Goal: Task Accomplishment & Management: Manage account settings

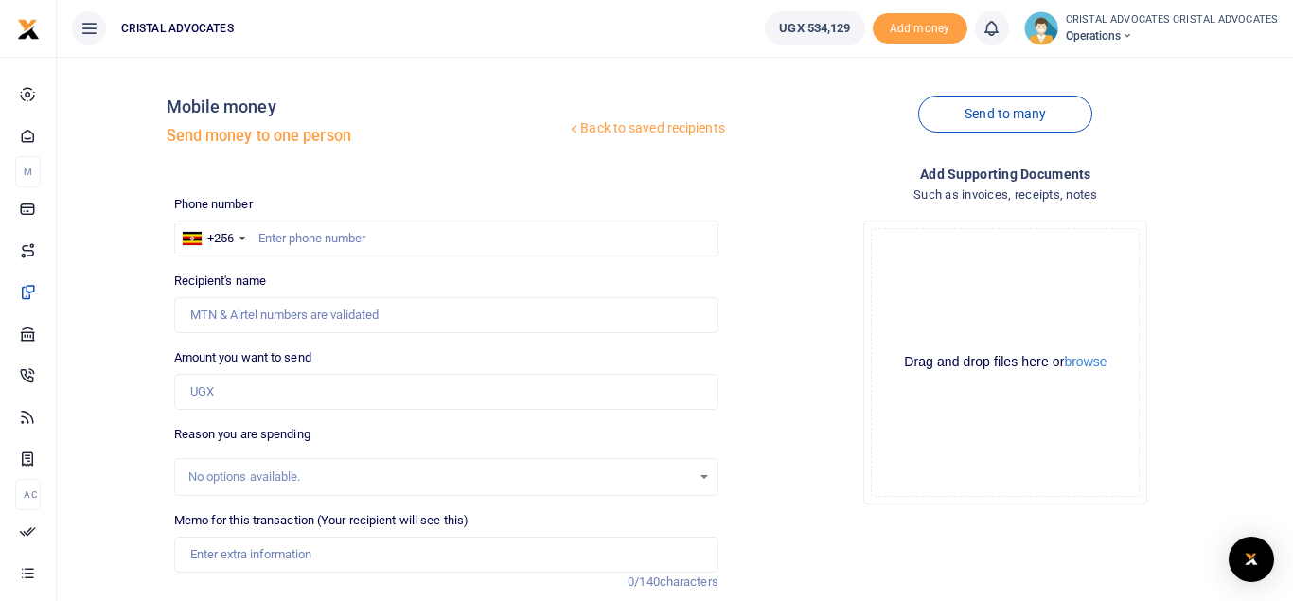
click at [970, 283] on div "Drag and drop files here or browse Powered by Uppy" at bounding box center [1005, 362] width 269 height 269
click at [362, 238] on input "text" at bounding box center [446, 239] width 544 height 36
type input "754165019"
click at [226, 406] on input "Amount you want to send" at bounding box center [446, 392] width 544 height 36
type input "50,000"
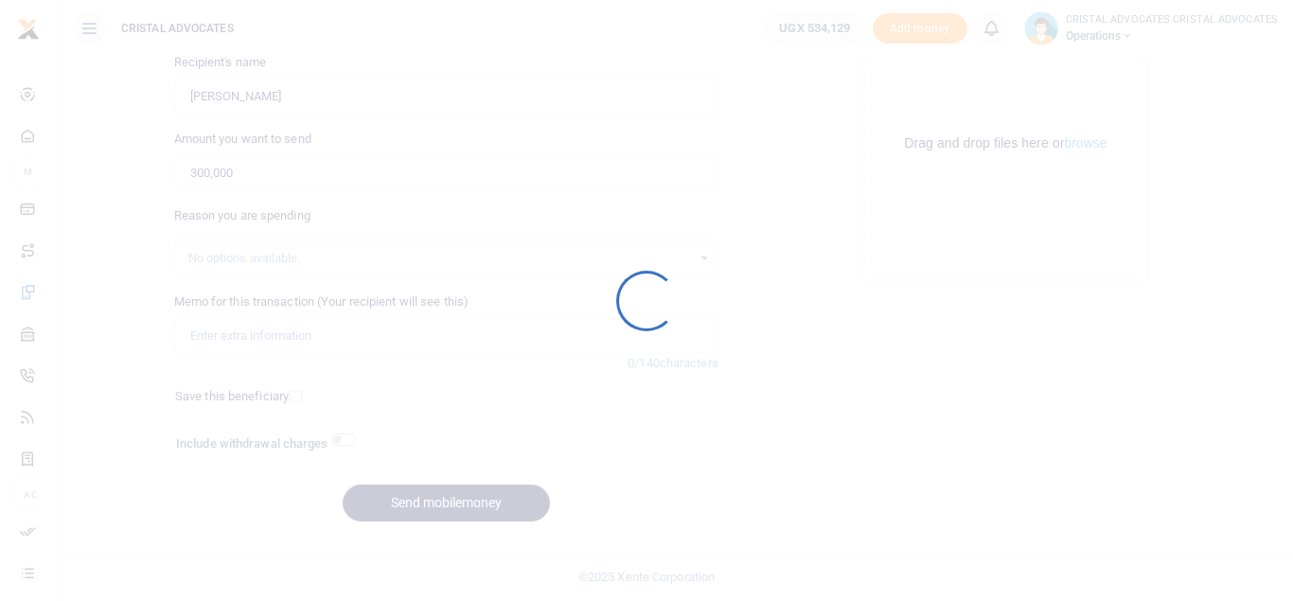
scroll to position [219, 0]
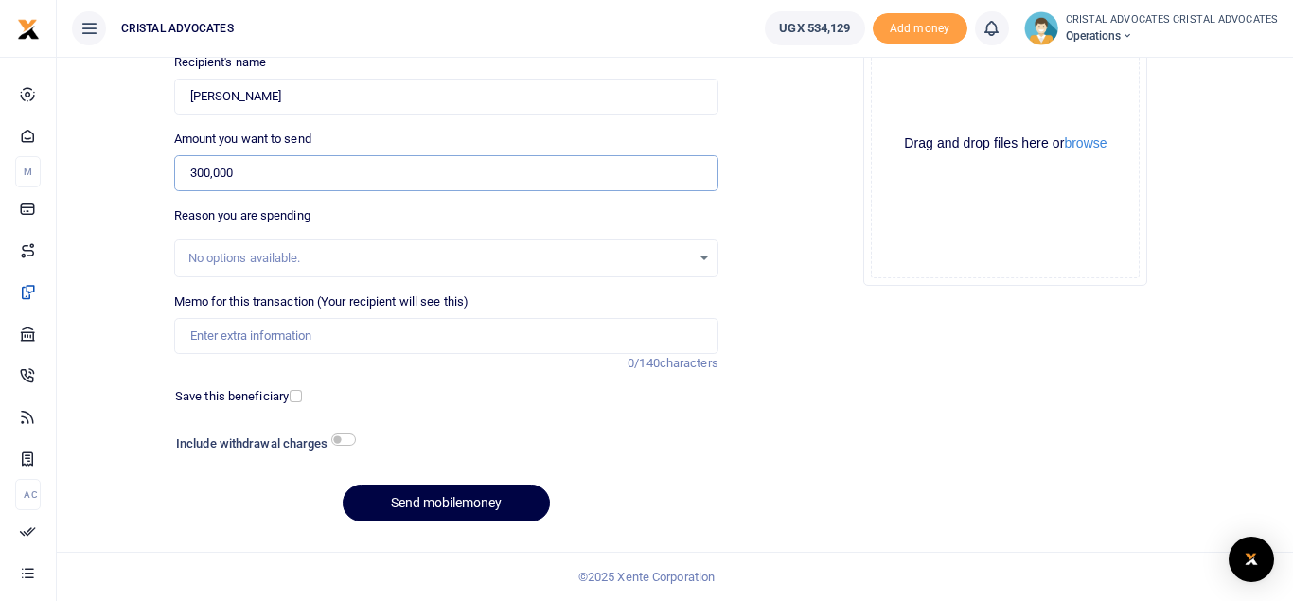
click at [203, 170] on input "300,000" at bounding box center [446, 173] width 544 height 36
click at [274, 176] on input "300,000" at bounding box center [446, 173] width 544 height 36
type input "3"
type input "50,000"
click at [347, 448] on div "Include withdrawal charges" at bounding box center [262, 446] width 186 height 30
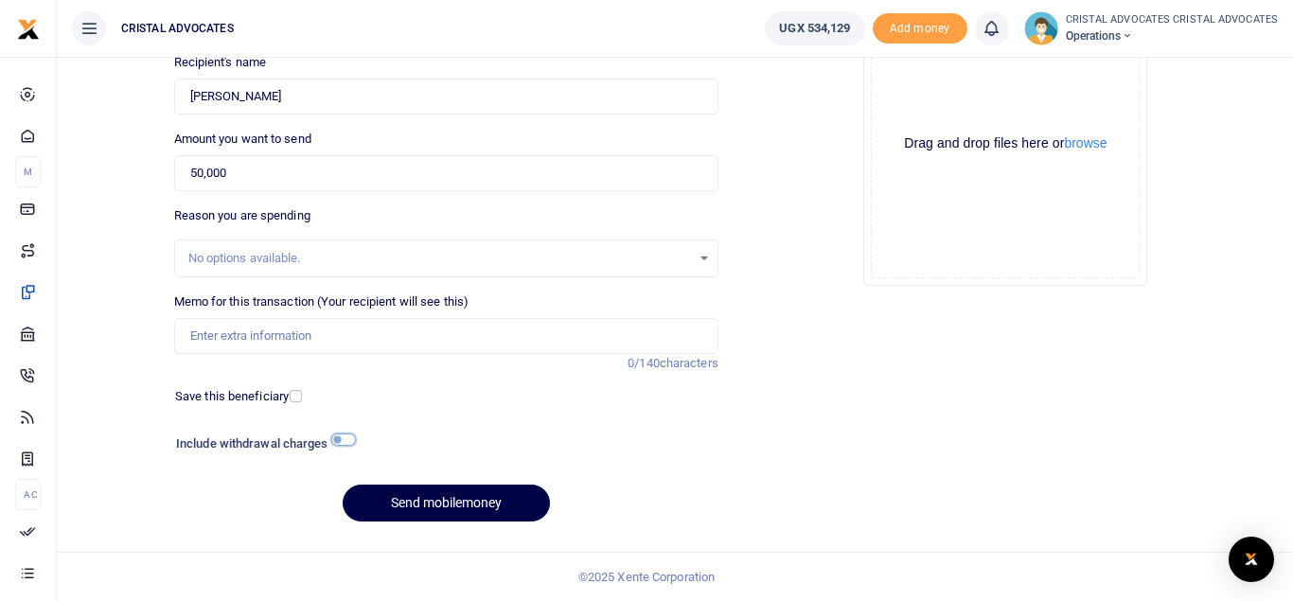
click at [347, 438] on input "checkbox" at bounding box center [343, 440] width 25 height 12
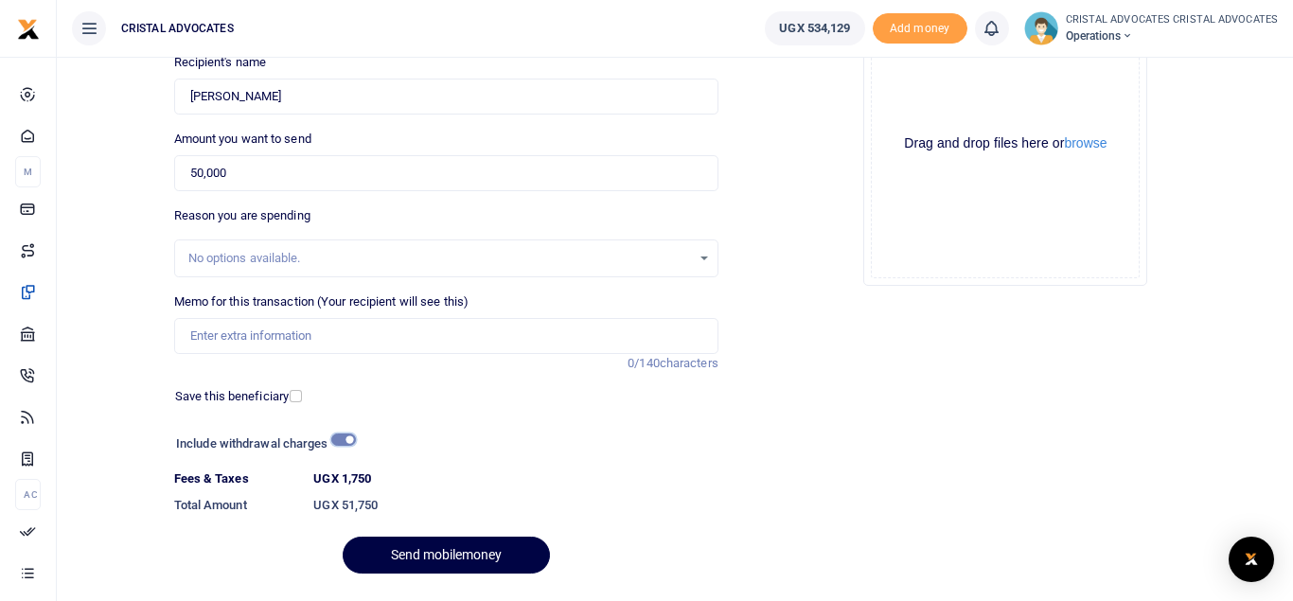
click at [338, 443] on input "checkbox" at bounding box center [343, 440] width 25 height 12
checkbox input "false"
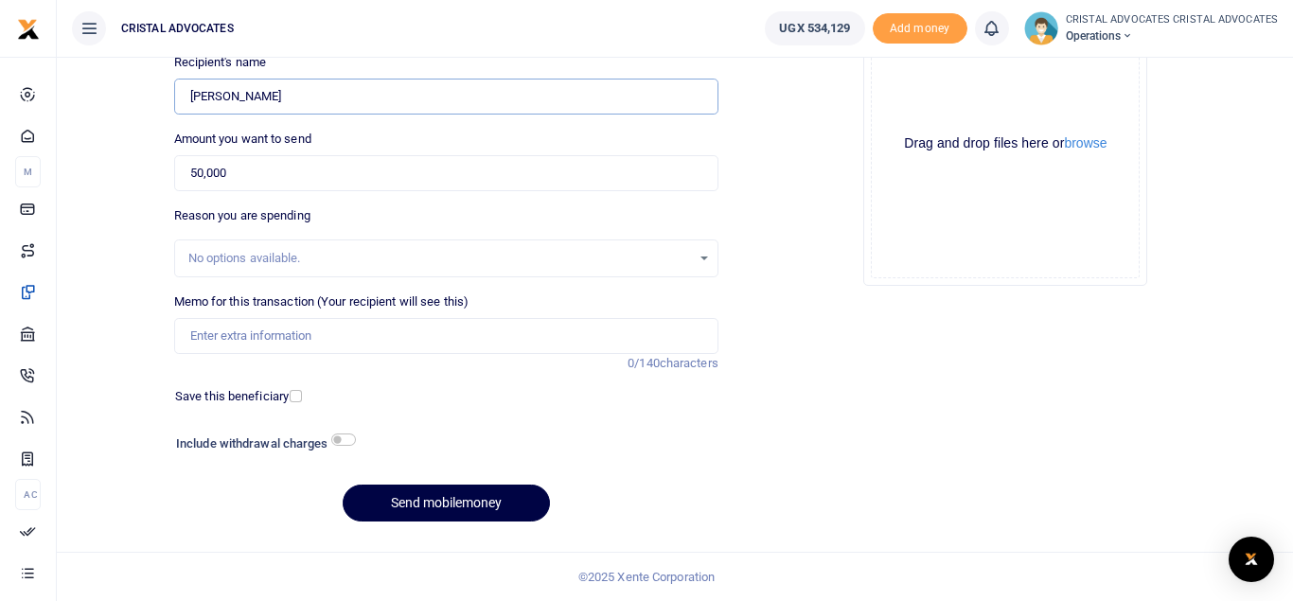
click at [311, 97] on input "[PERSON_NAME]" at bounding box center [446, 97] width 544 height 36
drag, startPoint x: 294, startPoint y: 92, endPoint x: 153, endPoint y: 84, distance: 140.3
click at [174, 84] on input "[PERSON_NAME]" at bounding box center [446, 97] width 544 height 36
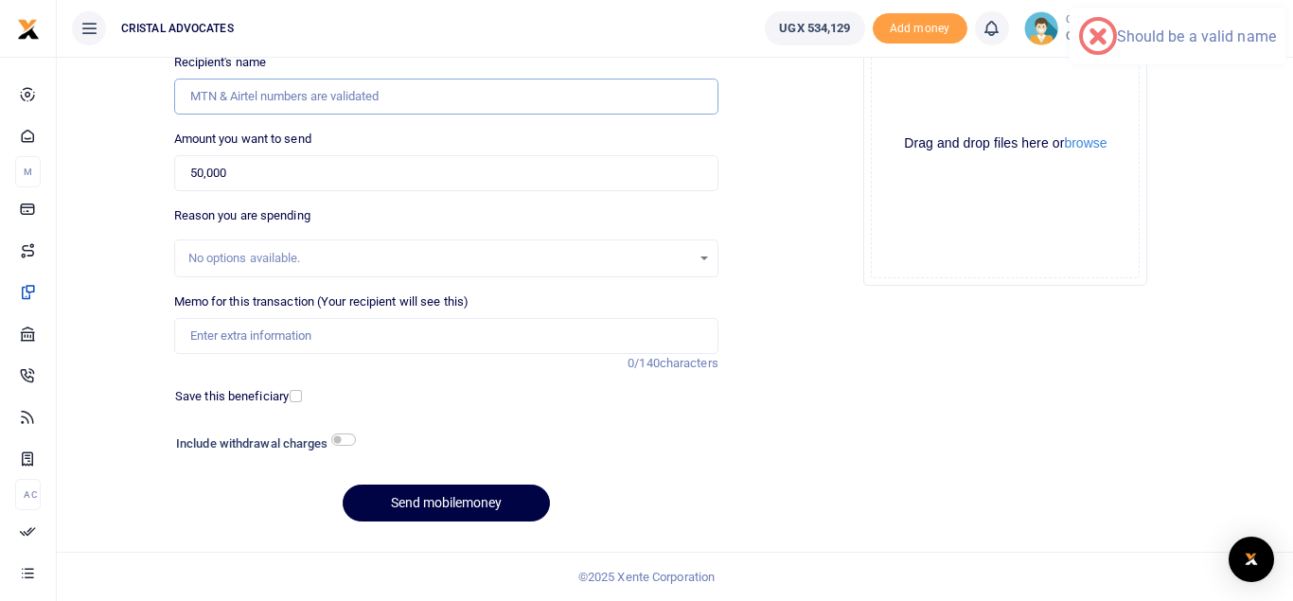
click at [446, 92] on input "Recipient's name" at bounding box center [446, 97] width 544 height 36
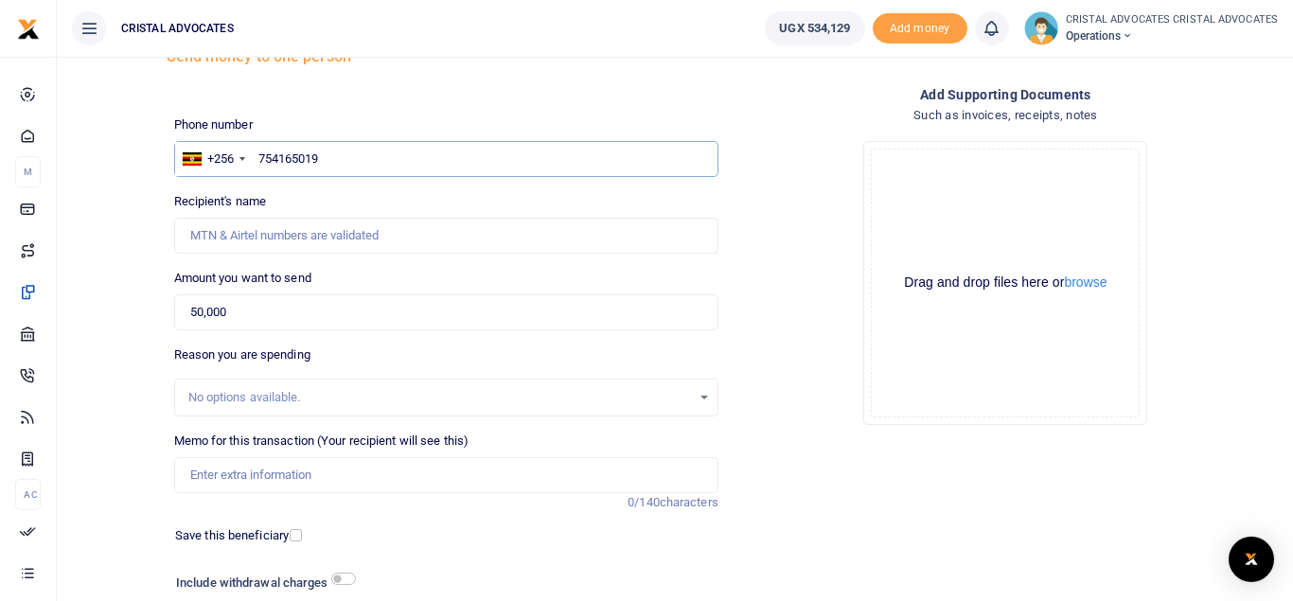
click at [347, 162] on input "754165019" at bounding box center [446, 159] width 544 height 36
type input "706261970"
type input "[PERSON_NAME]"
type input "706261970"
click at [712, 400] on div "No options available." at bounding box center [446, 397] width 543 height 21
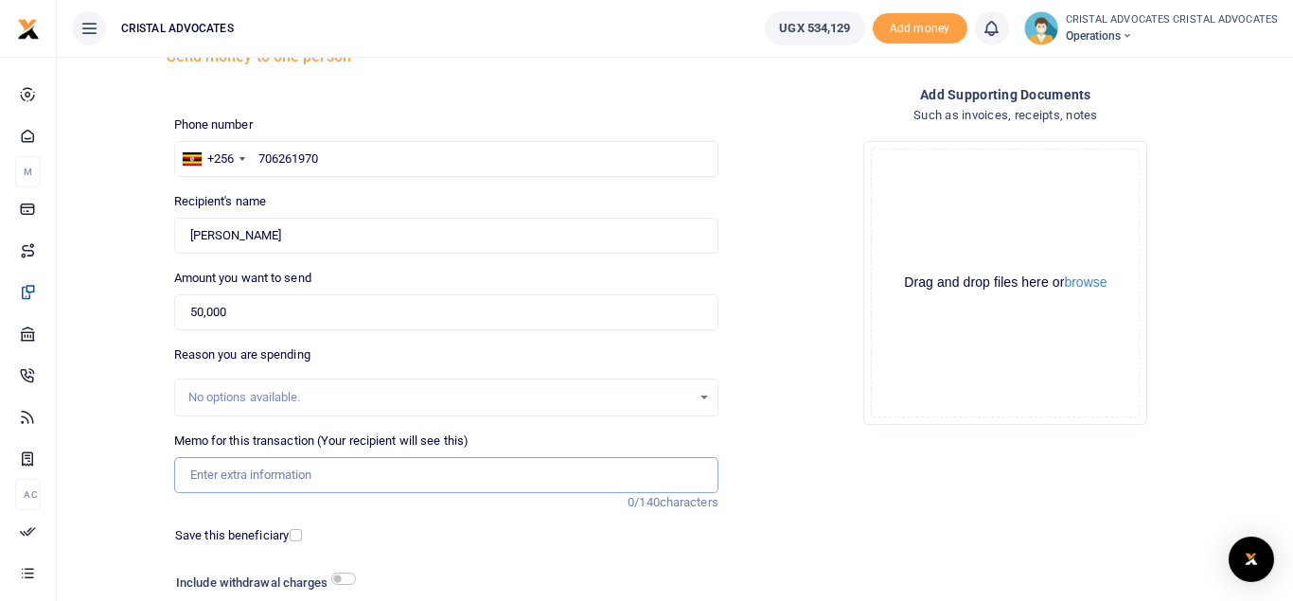
click at [371, 476] on input "Memo for this transaction (Your recipient will see this)" at bounding box center [446, 475] width 544 height 36
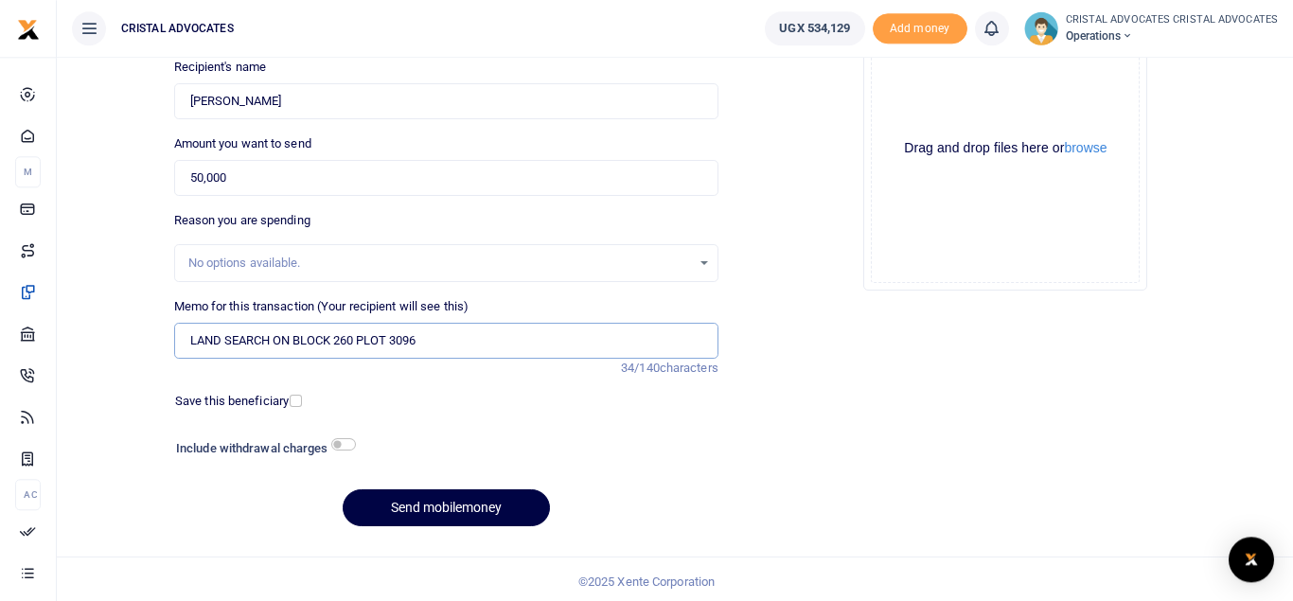
scroll to position [219, 0]
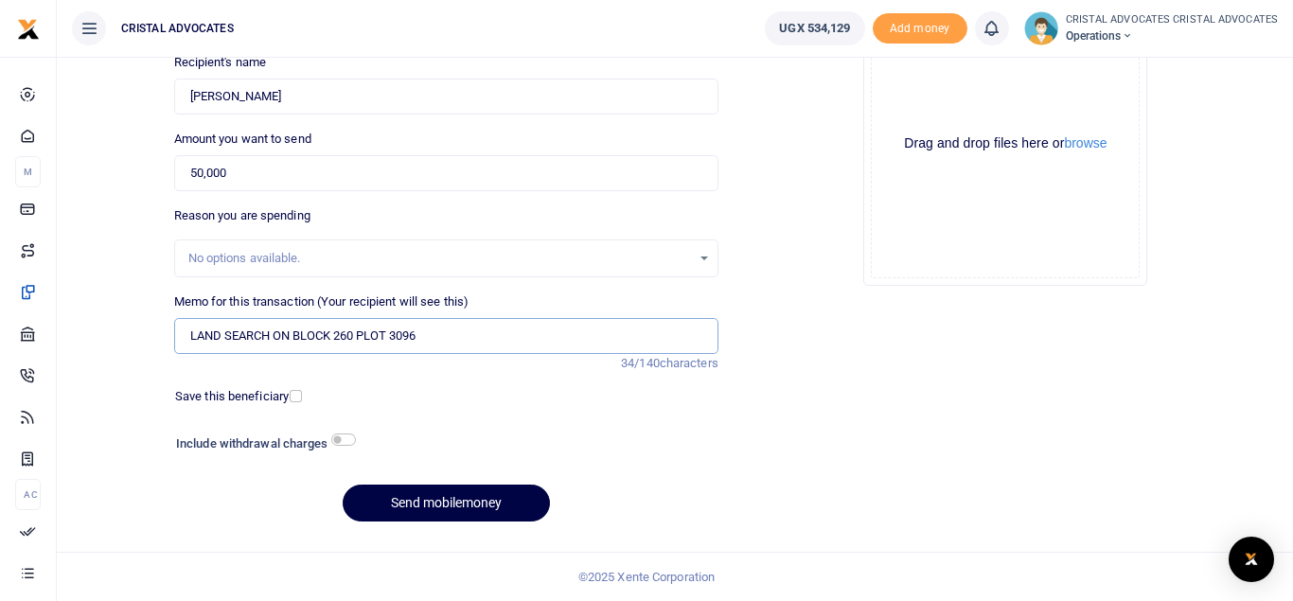
type input "LAND SEARCH ON BLOCK 260 PLOT 3096"
click at [282, 162] on input "50,000" at bounding box center [446, 173] width 544 height 36
type input "5"
type input "51,750"
click at [419, 496] on button "Send mobilemoney" at bounding box center [446, 503] width 207 height 37
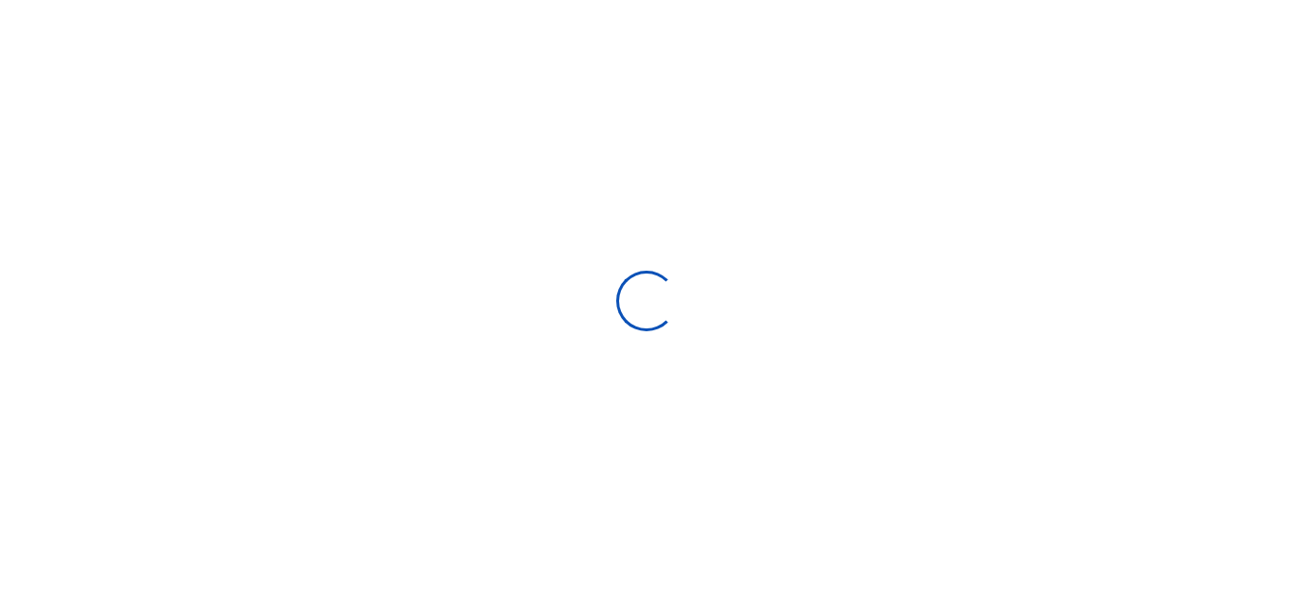
select select "Loading bundles"
select select
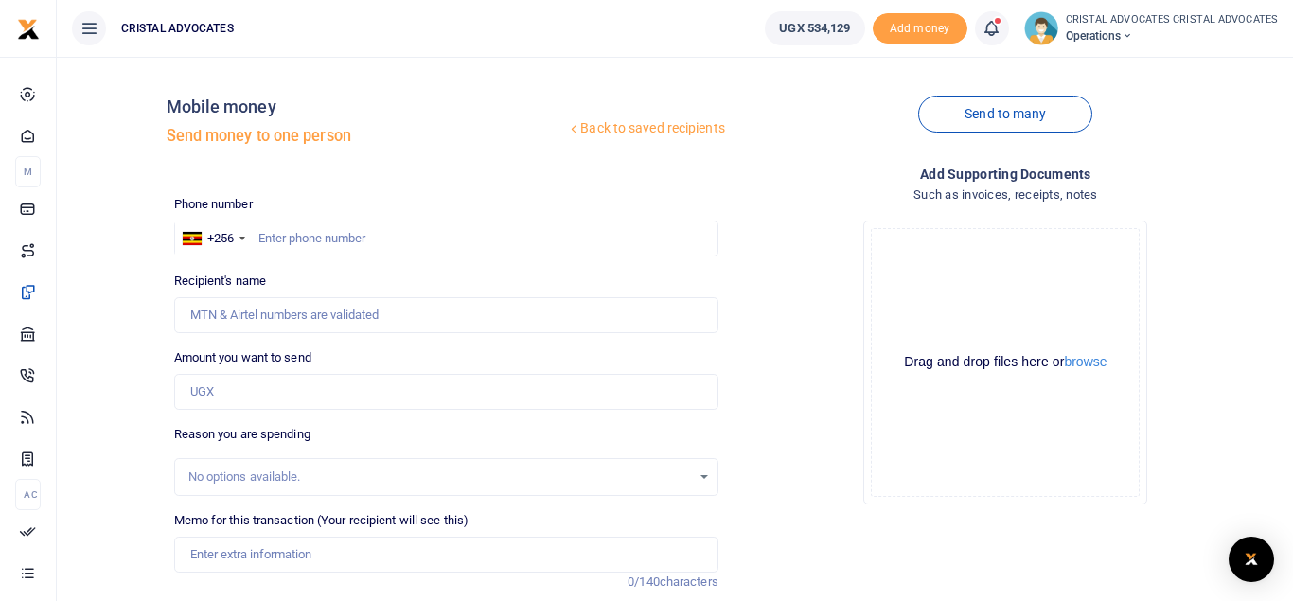
click at [999, 26] on icon at bounding box center [991, 28] width 19 height 21
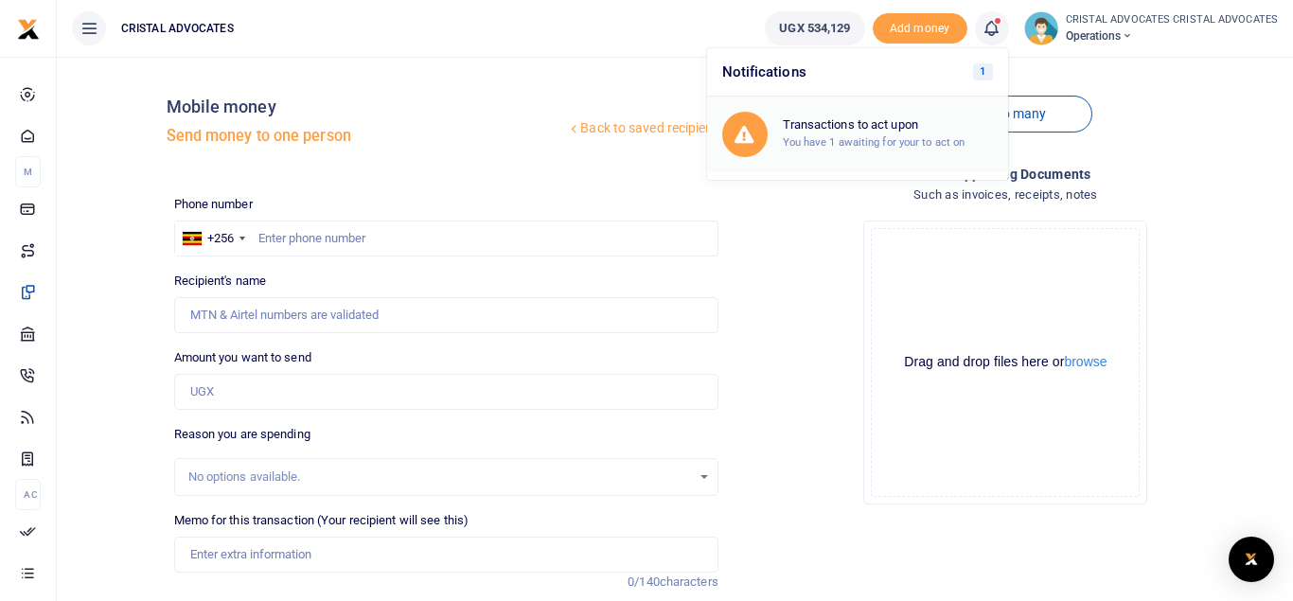
click at [905, 134] on div "Transactions to act upon You have 1 awaiting for your to act on" at bounding box center [888, 133] width 210 height 33
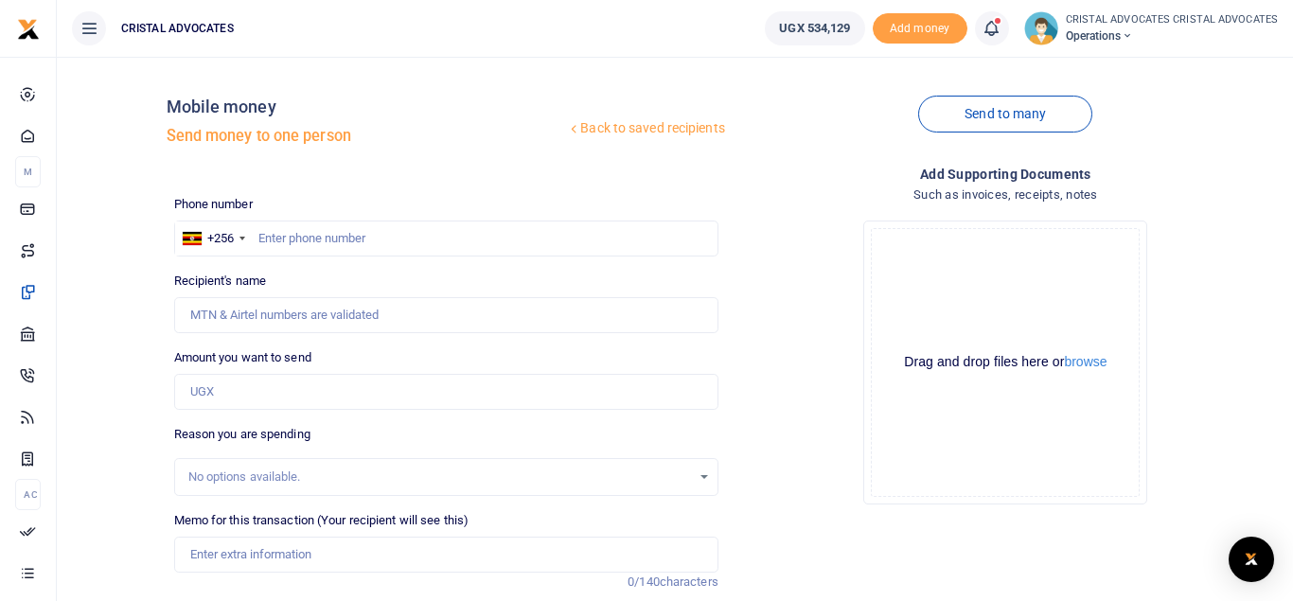
click at [1001, 29] on icon at bounding box center [991, 28] width 19 height 21
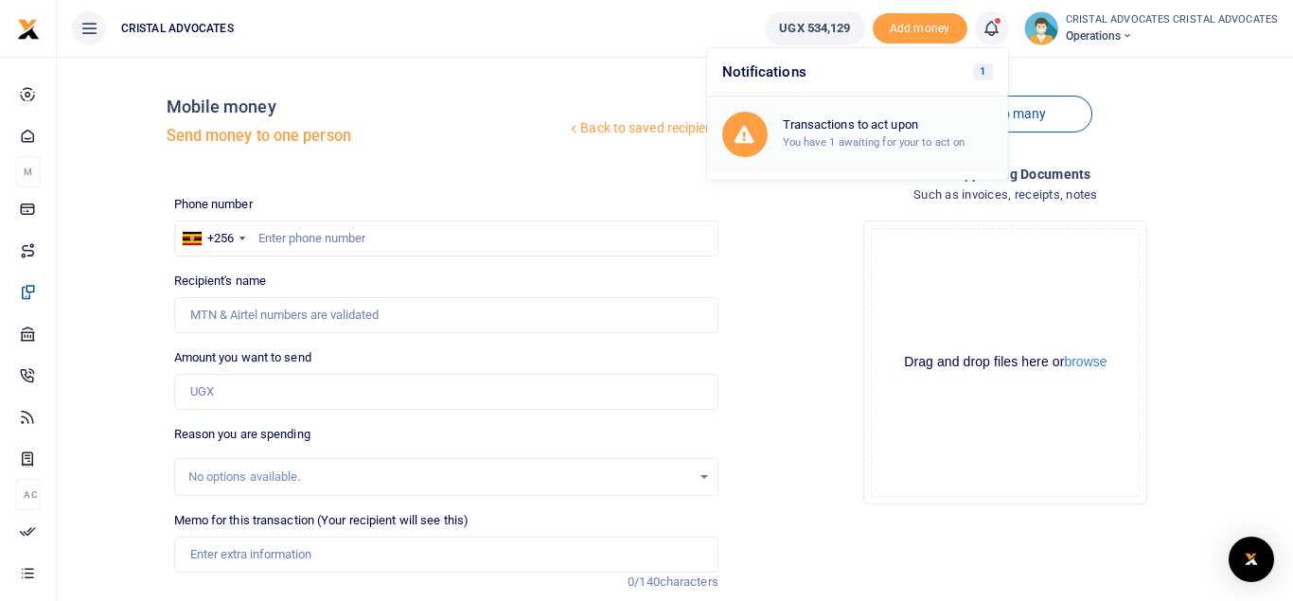
click at [901, 153] on div "Transactions to act upon You have 1 awaiting for your to act on" at bounding box center [857, 134] width 271 height 45
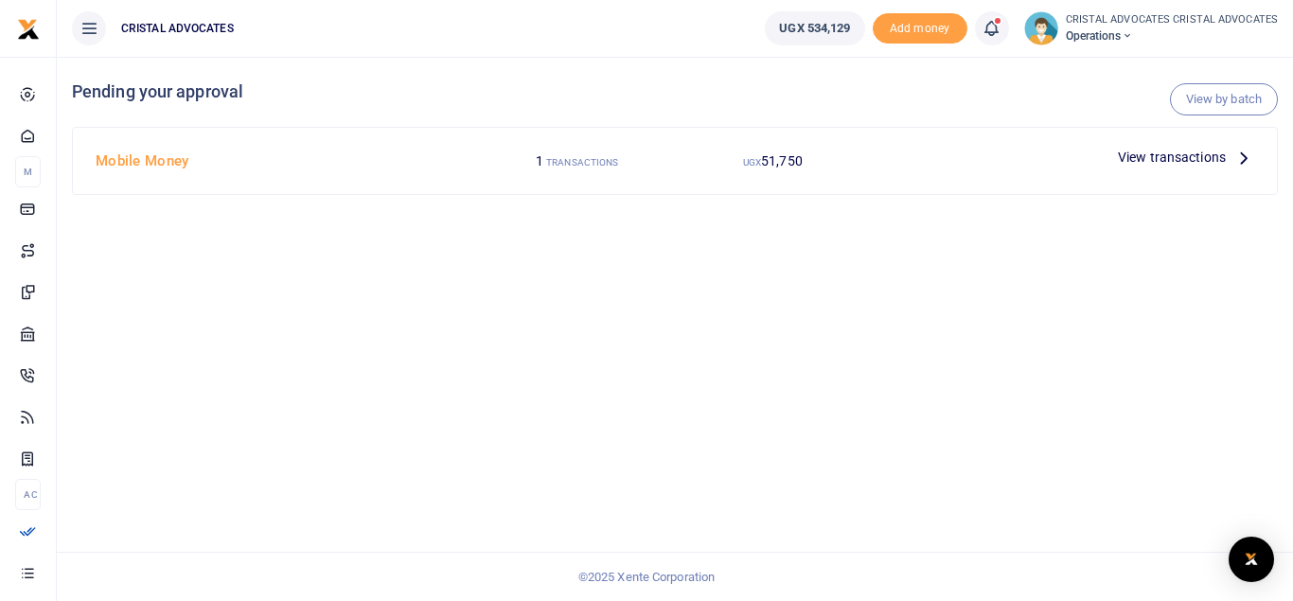
click at [1168, 139] on div "Mobile Money 1 TRANSACTIONS UGX 51,750 View transactions" at bounding box center [675, 161] width 1204 height 66
click at [1159, 159] on span "View transactions" at bounding box center [1172, 157] width 108 height 21
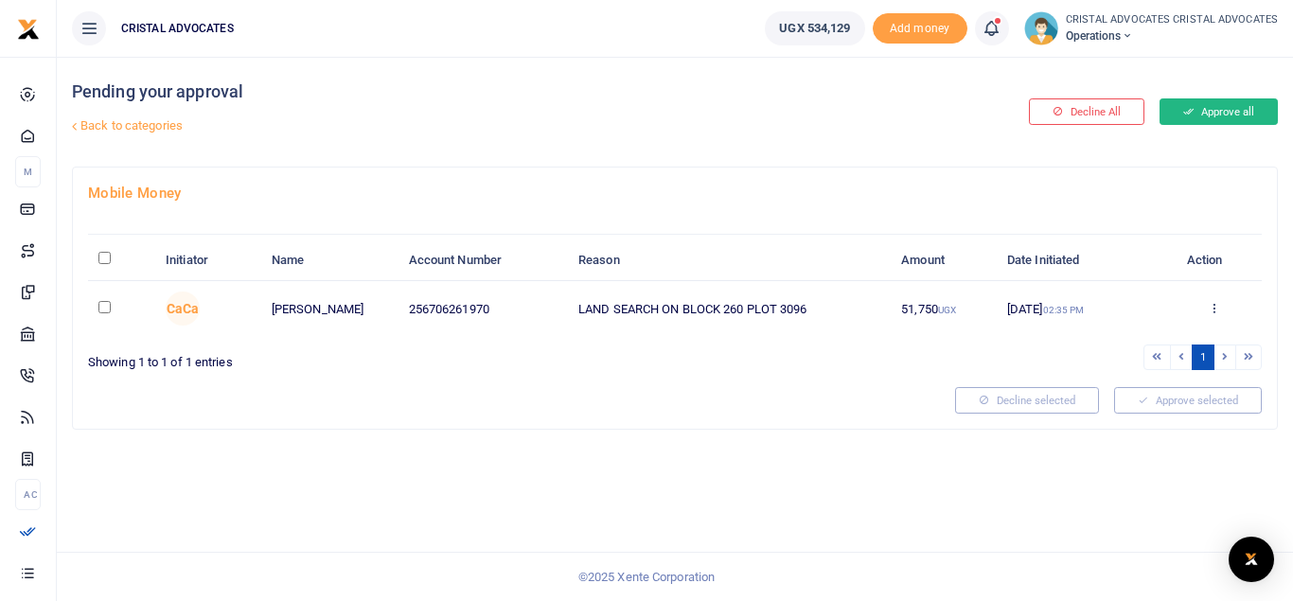
click at [1201, 113] on button "Approve all" at bounding box center [1219, 111] width 118 height 27
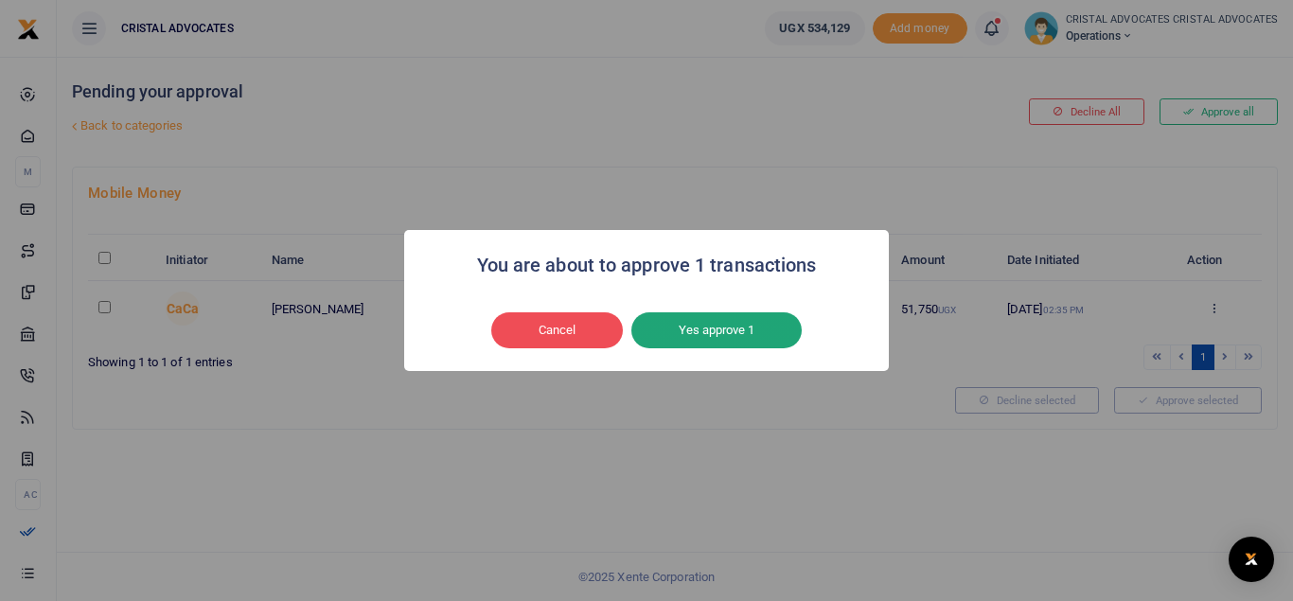
click at [727, 325] on button "Yes approve 1" at bounding box center [717, 330] width 170 height 36
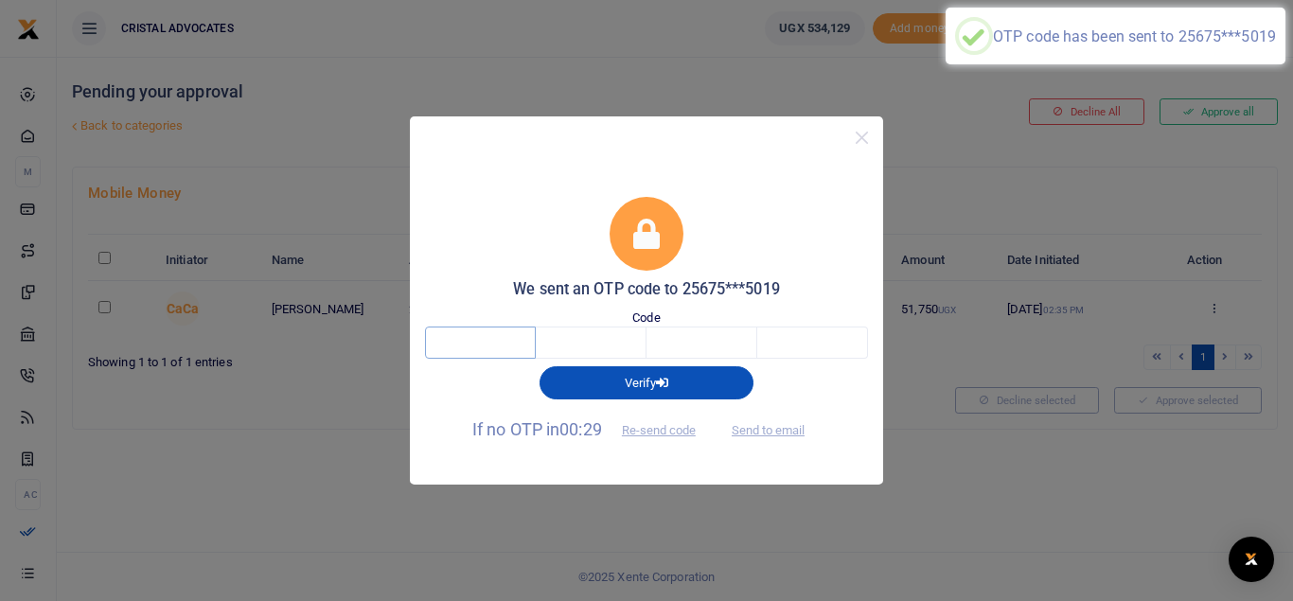
click at [492, 346] on input "text" at bounding box center [480, 343] width 111 height 32
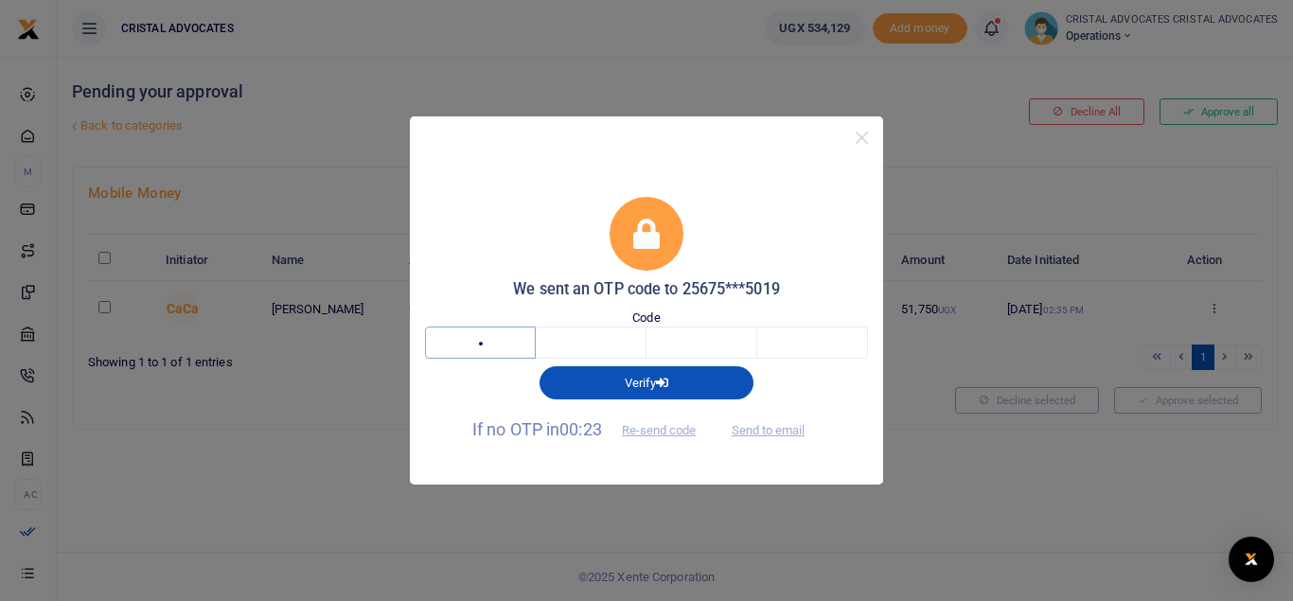
type input "4"
type input "2"
type input "5"
type input "1"
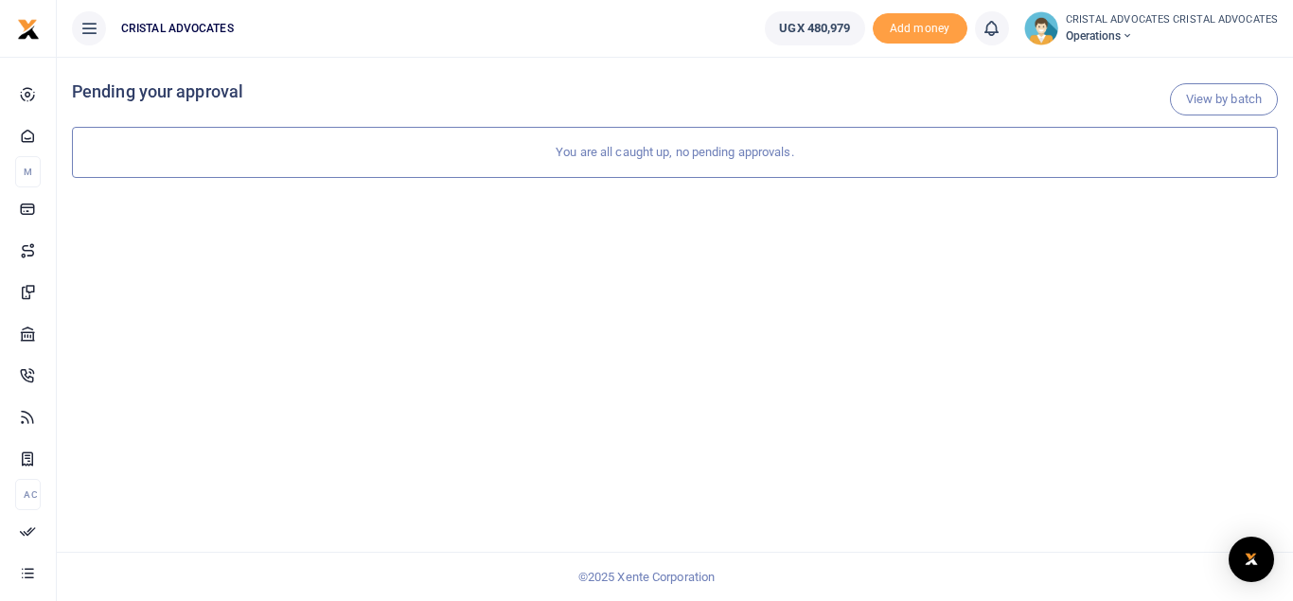
click at [781, 140] on div "You are all caught up, no pending approvals." at bounding box center [675, 152] width 1206 height 51
click at [991, 26] on icon at bounding box center [991, 28] width 19 height 21
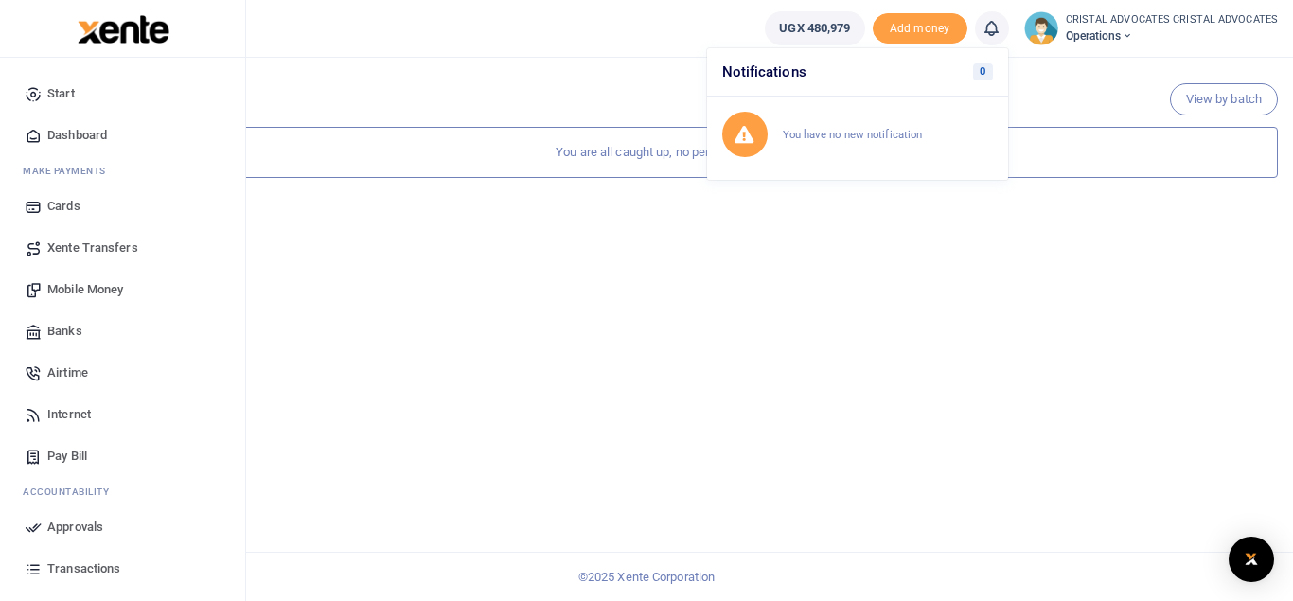
click at [75, 568] on span "Transactions" at bounding box center [83, 569] width 73 height 19
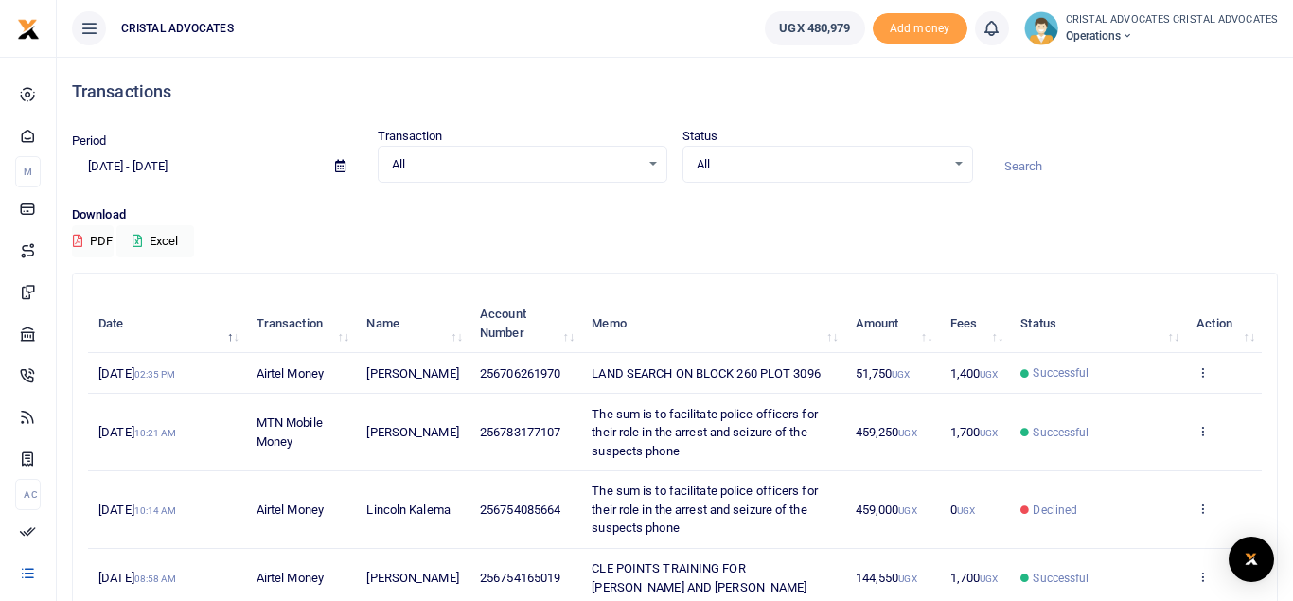
click at [1191, 525] on td "View details Send again" at bounding box center [1224, 511] width 76 height 78
